Goal: Task Accomplishment & Management: Manage account settings

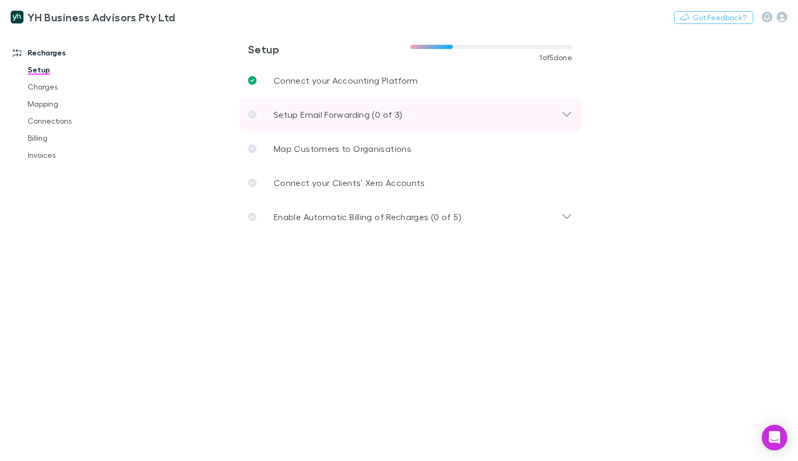
click at [566, 115] on icon at bounding box center [566, 114] width 11 height 13
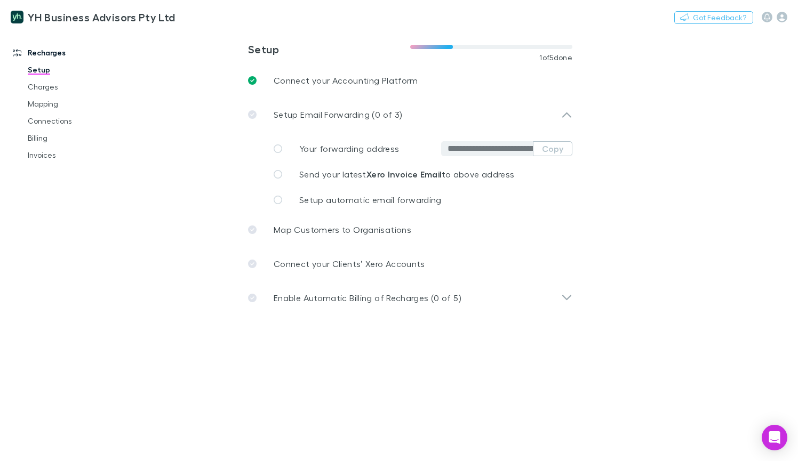
click at [454, 151] on input "**********" at bounding box center [489, 148] width 85 height 11
click at [277, 148] on icon at bounding box center [278, 149] width 9 height 9
click at [364, 172] on span "Send your latest Xero Invoice Email to above address" at bounding box center [406, 174] width 215 height 10
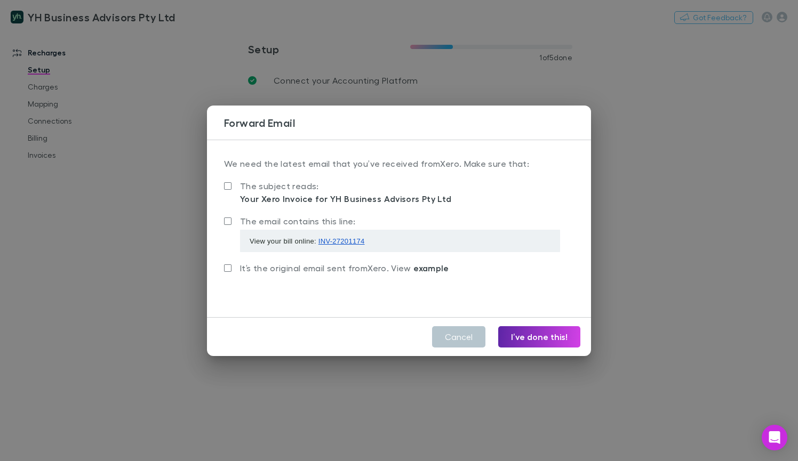
click at [342, 242] on span "INV-27201174" at bounding box center [341, 241] width 46 height 8
click at [340, 241] on span "INV-27201174" at bounding box center [341, 241] width 46 height 8
click at [278, 234] on div "View your bill online: INV-27201174" at bounding box center [400, 241] width 320 height 22
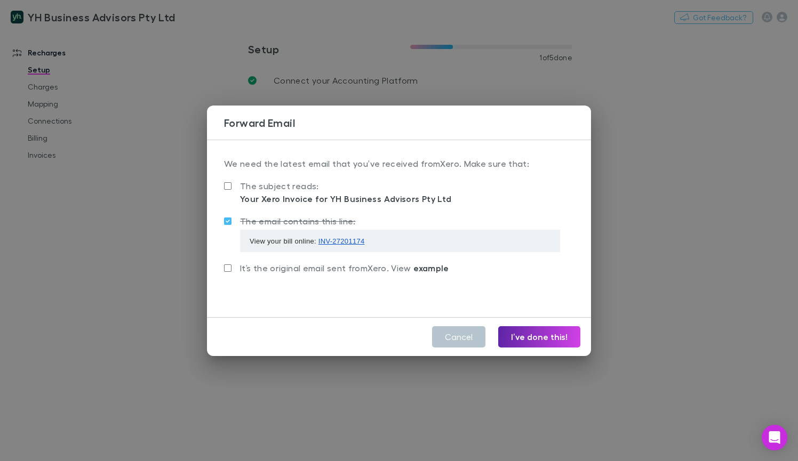
click at [263, 271] on span "It’s the original email sent from Xero . View example" at bounding box center [344, 268] width 209 height 10
click at [457, 338] on button "Cancel" at bounding box center [458, 336] width 53 height 21
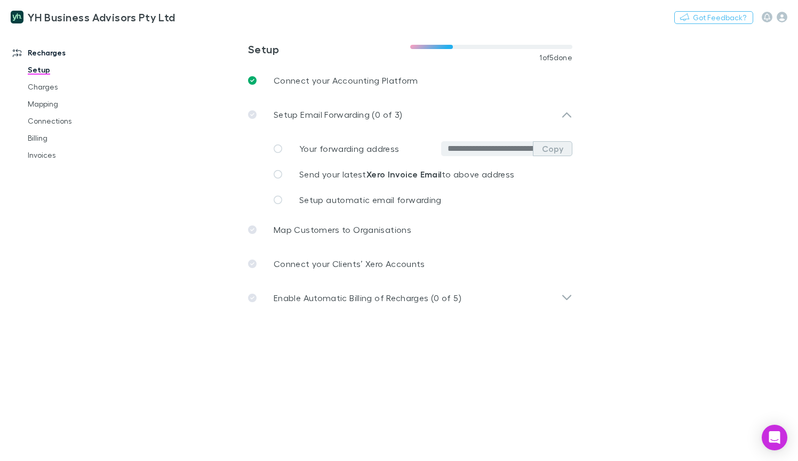
click at [550, 151] on button "Copy" at bounding box center [552, 148] width 39 height 15
click at [282, 175] on icon at bounding box center [278, 174] width 9 height 9
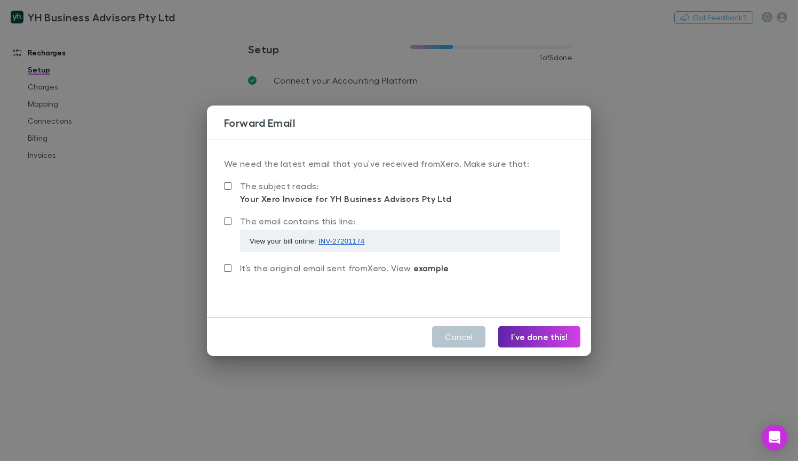
click at [249, 191] on span "The subject reads: Your Xero Invoice for YH Business Advisors Pty Ltd" at bounding box center [345, 193] width 211 height 26
click at [248, 226] on span "The email contains this line:" at bounding box center [298, 221] width 116 height 10
click at [249, 263] on span "It’s the original email sent from Xero . View example" at bounding box center [344, 268] width 209 height 10
click at [535, 337] on button "I’ve done this!" at bounding box center [539, 336] width 82 height 21
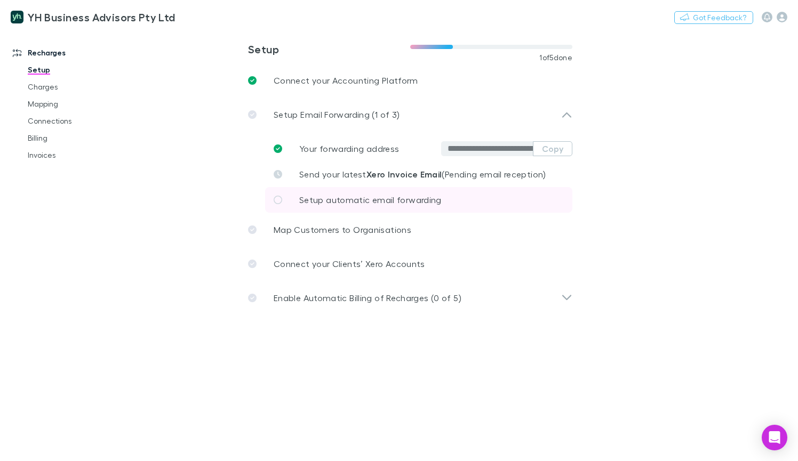
click at [341, 192] on link "Setup automatic email forwarding" at bounding box center [418, 200] width 307 height 26
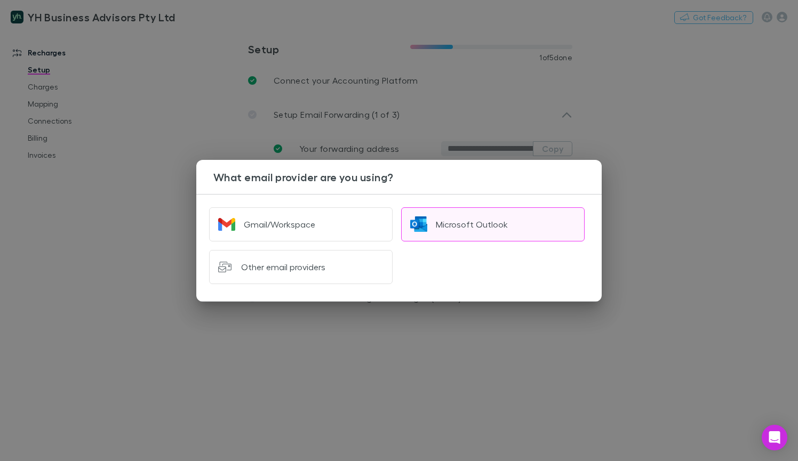
click at [534, 223] on button "Microsoft Outlook" at bounding box center [492, 224] width 183 height 34
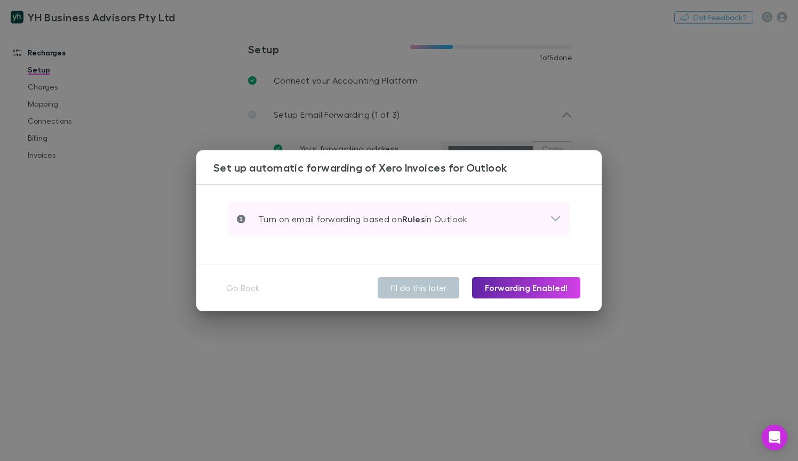
click at [557, 220] on icon at bounding box center [555, 219] width 11 height 13
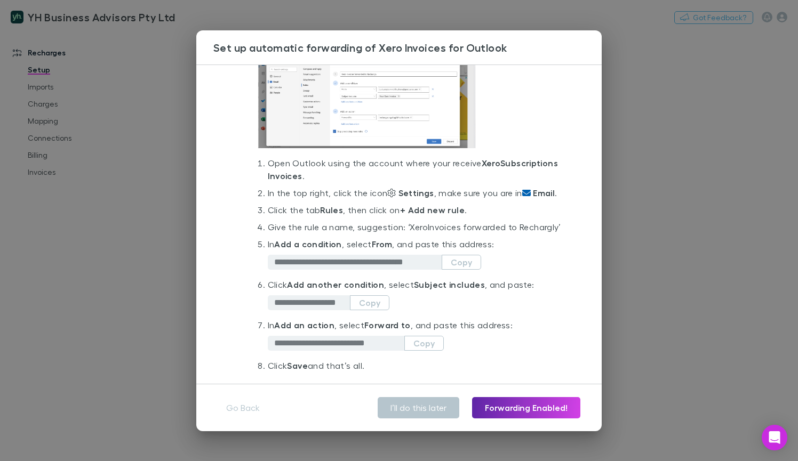
scroll to position [94, 0]
click at [456, 261] on button "Copy" at bounding box center [461, 261] width 39 height 15
click at [372, 301] on button "Copy" at bounding box center [369, 301] width 39 height 15
click at [432, 339] on button "Copy" at bounding box center [423, 342] width 39 height 15
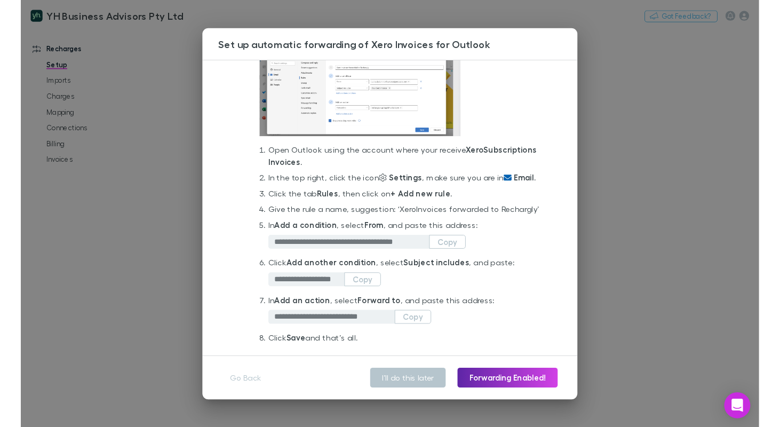
scroll to position [120, 0]
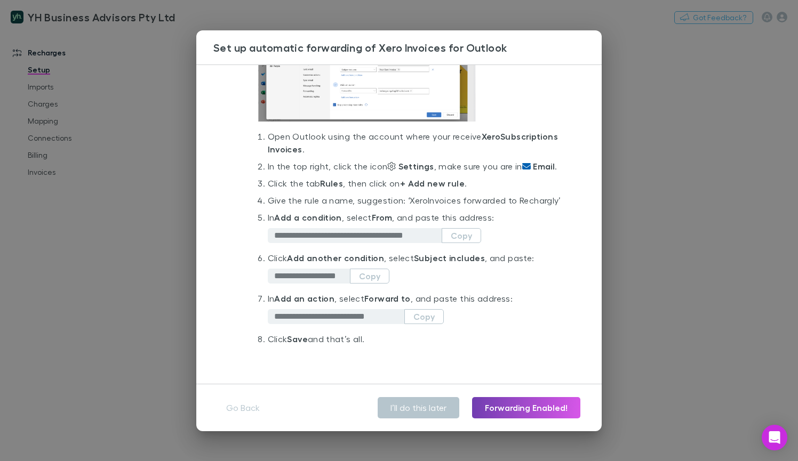
click at [533, 410] on button "Forwarding Enabled!" at bounding box center [526, 407] width 108 height 21
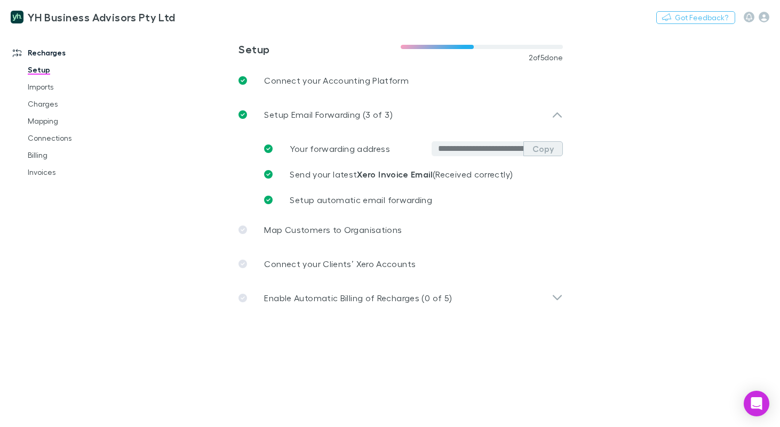
click at [551, 149] on button "Copy" at bounding box center [542, 148] width 39 height 15
click at [111, 18] on h3 "YH Business Advisors Pty Ltd" at bounding box center [102, 17] width 148 height 13
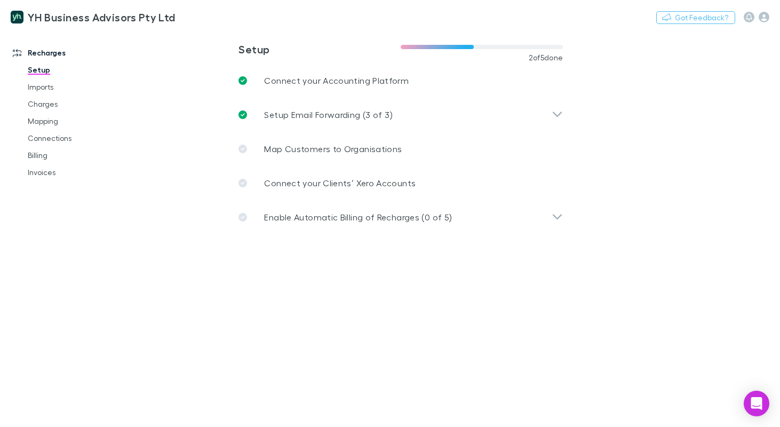
click at [47, 52] on link "Recharges" at bounding box center [66, 52] width 129 height 17
click at [766, 18] on icon "button" at bounding box center [763, 17] width 11 height 11
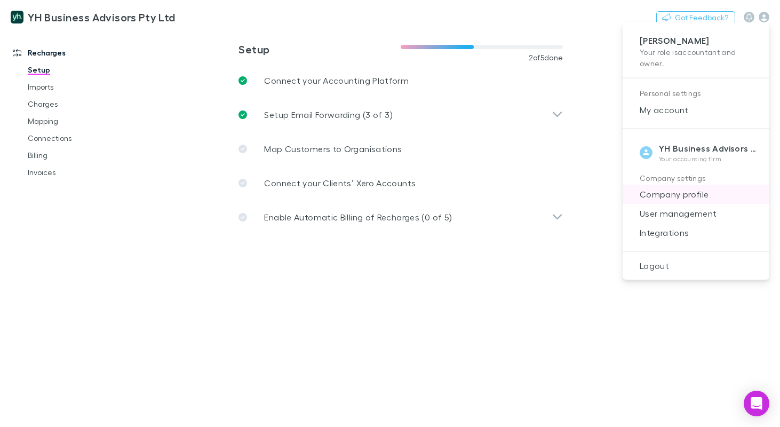
click at [669, 194] on span "Company profile" at bounding box center [696, 194] width 130 height 13
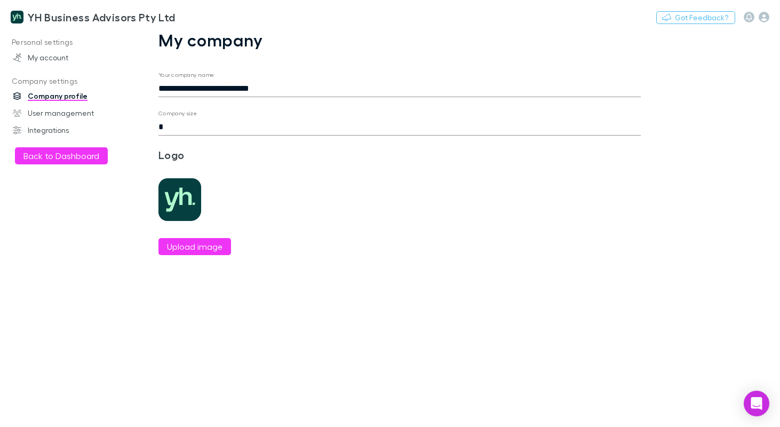
click at [238, 89] on input "**********" at bounding box center [399, 88] width 482 height 17
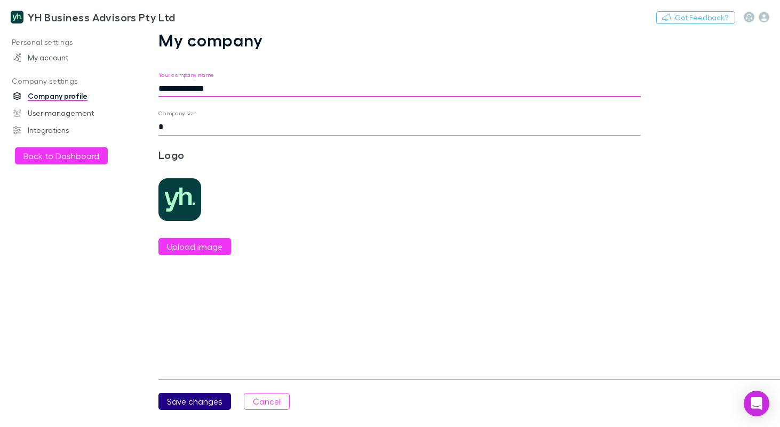
type input "**********"
click at [193, 404] on button "Save changes" at bounding box center [194, 400] width 73 height 17
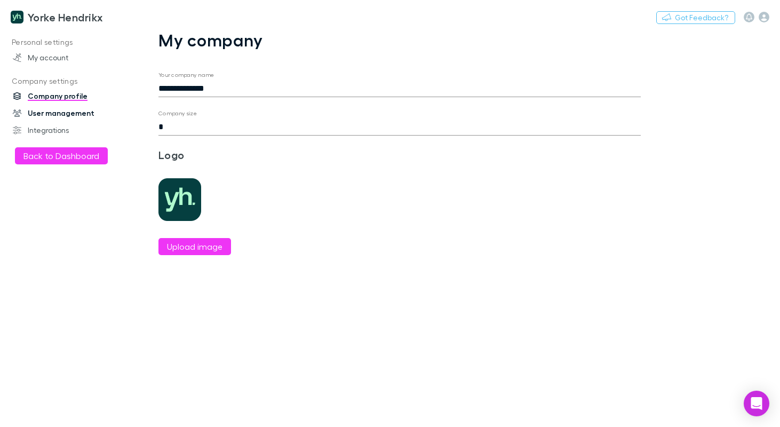
click at [54, 111] on link "User management" at bounding box center [66, 113] width 129 height 17
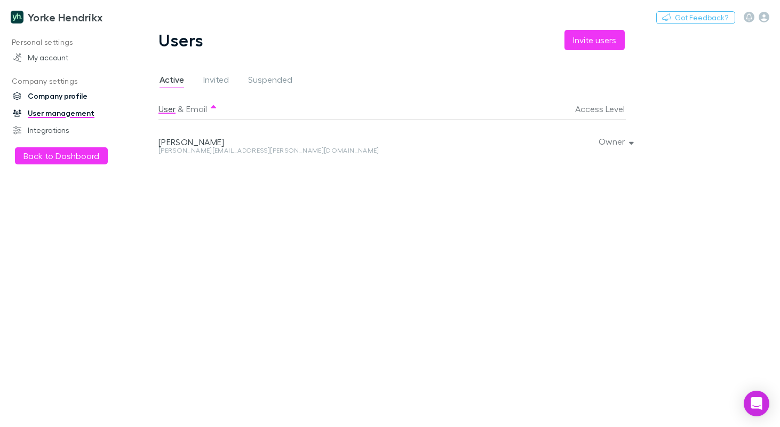
click at [50, 97] on link "Company profile" at bounding box center [66, 95] width 129 height 17
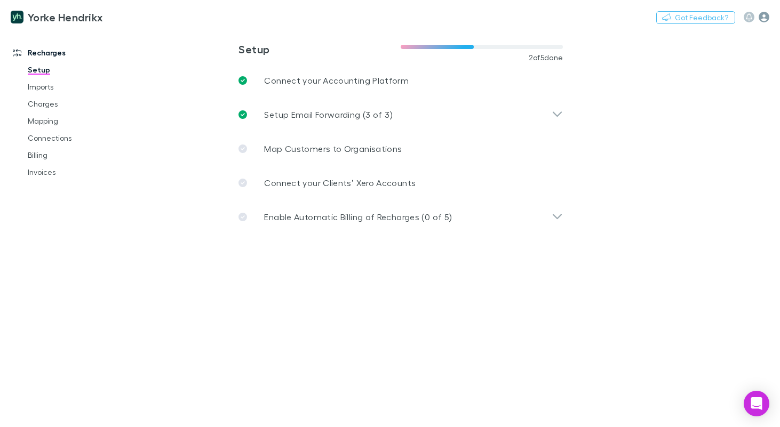
click at [764, 19] on icon "button" at bounding box center [763, 17] width 11 height 11
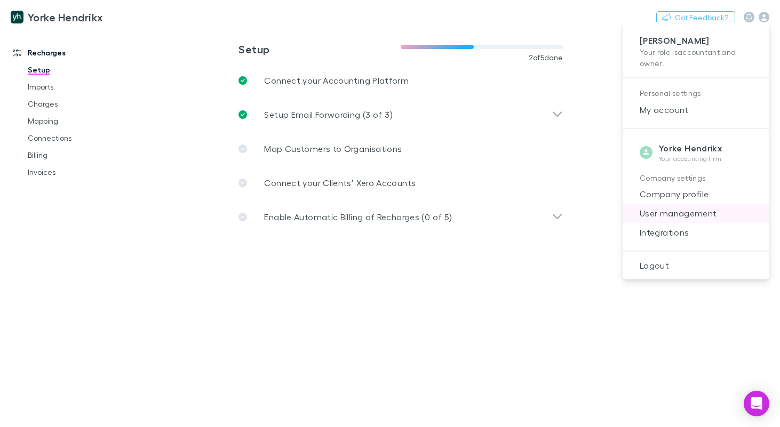
click at [661, 214] on span "User management" at bounding box center [696, 213] width 130 height 13
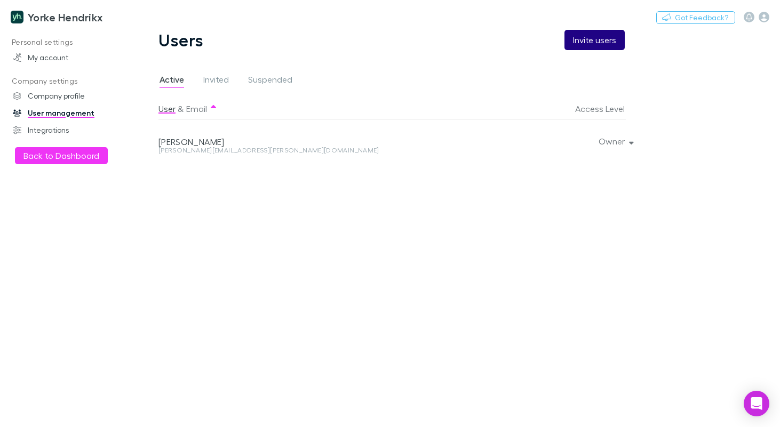
click at [595, 37] on button "Invite users" at bounding box center [594, 40] width 60 height 20
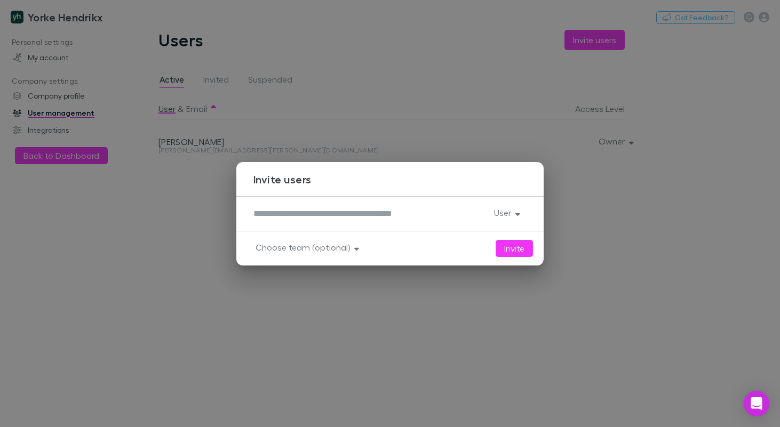
click at [372, 213] on textarea at bounding box center [369, 213] width 232 height 12
type textarea "**********"
click at [512, 218] on button "User" at bounding box center [505, 212] width 41 height 15
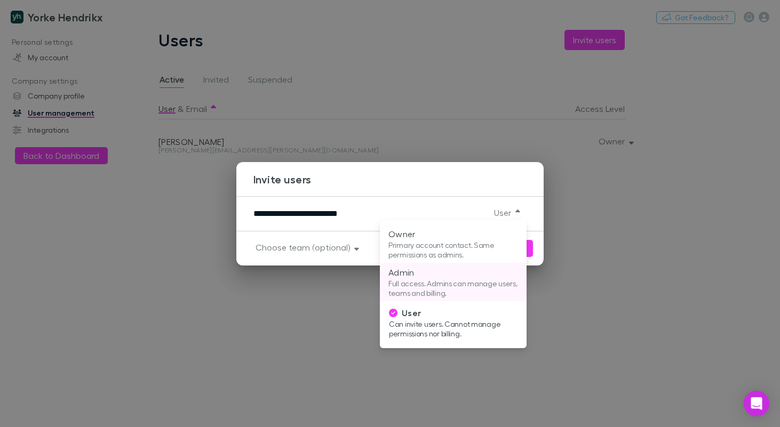
click at [437, 281] on p "Full access. Admins can manage users, teams and billing." at bounding box center [453, 288] width 130 height 19
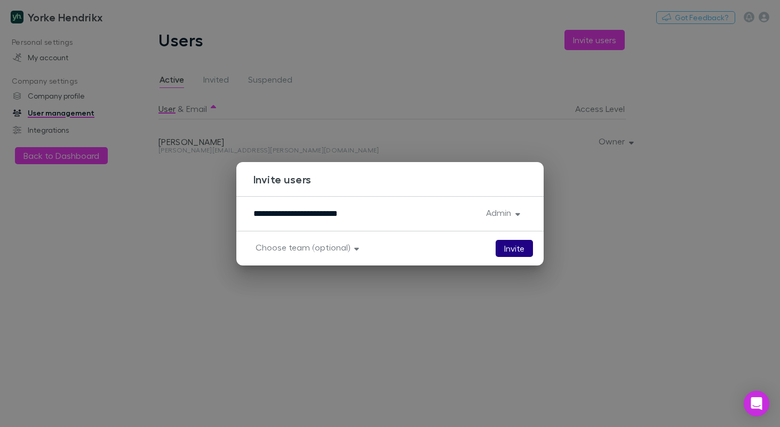
click at [522, 249] on button "Invite" at bounding box center [513, 248] width 37 height 17
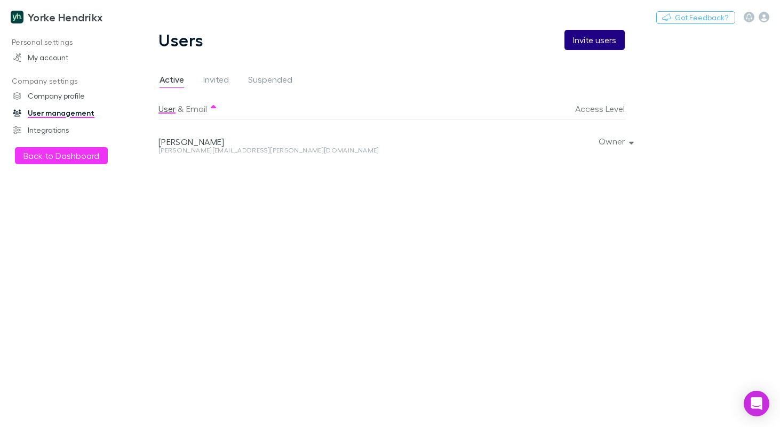
click at [601, 39] on button "Invite users" at bounding box center [594, 40] width 60 height 20
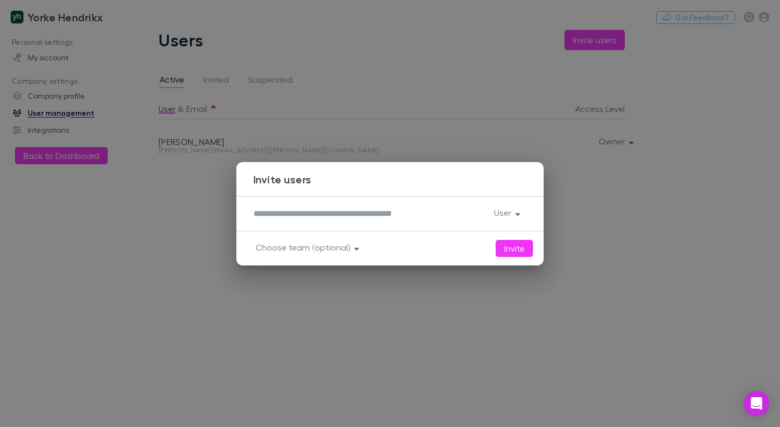
click at [355, 205] on div "*" at bounding box center [369, 213] width 232 height 17
type textarea "**********"
click at [504, 218] on button "User" at bounding box center [505, 212] width 41 height 15
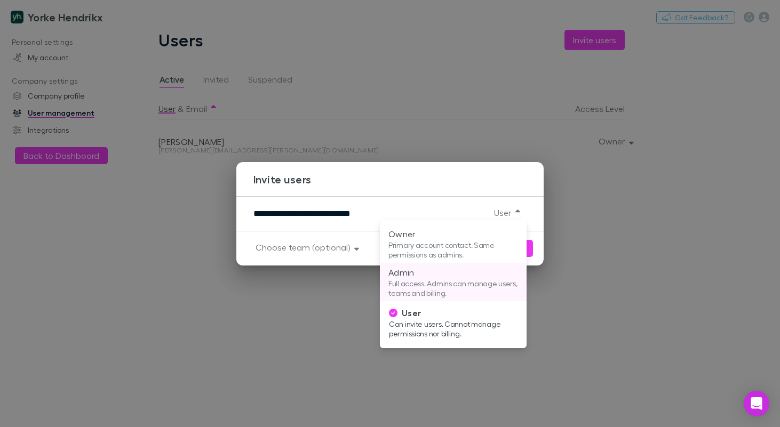
click at [450, 274] on p "Admin" at bounding box center [453, 272] width 130 height 13
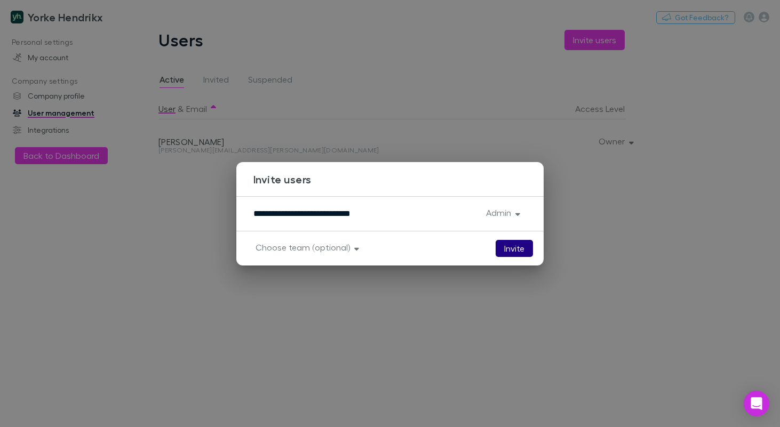
click at [523, 248] on button "Invite" at bounding box center [513, 248] width 37 height 17
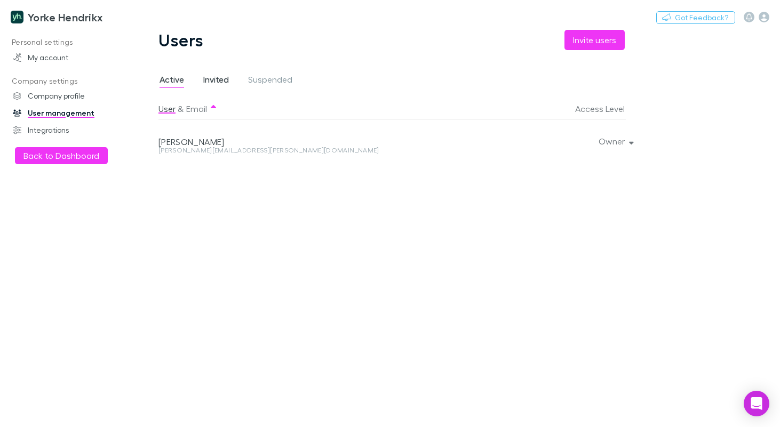
click at [212, 78] on span "Invited" at bounding box center [216, 81] width 26 height 14
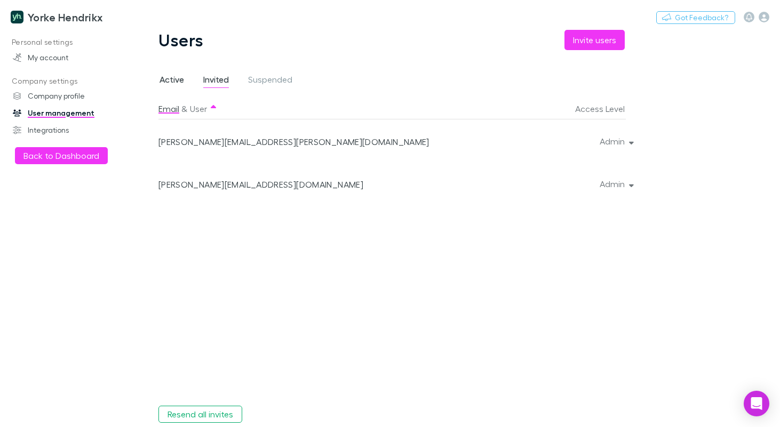
click at [173, 75] on span "Active" at bounding box center [171, 81] width 25 height 14
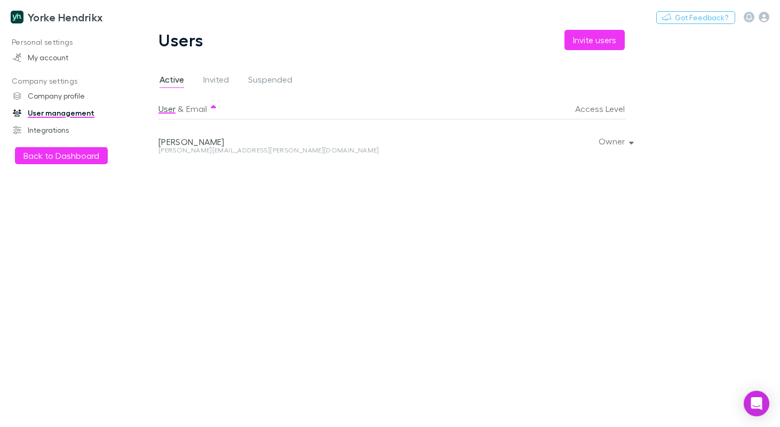
click at [355, 280] on div "User & Email Access Level Samuel Yorke sam.yorke@yhgroup.com.au Owner" at bounding box center [399, 258] width 482 height 320
click at [39, 158] on button "Back to Dashboard" at bounding box center [61, 155] width 93 height 17
